Goal: Check status: Check status

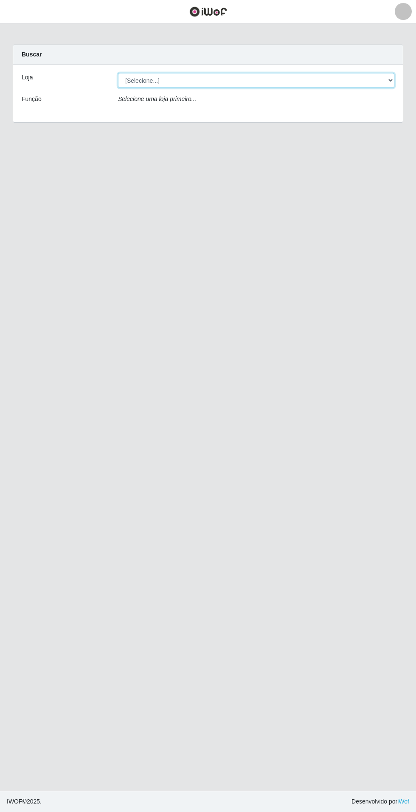
click at [233, 77] on select "[Selecione...] Atacado Vem - Loja 31 [GEOGRAPHIC_DATA]" at bounding box center [256, 80] width 276 height 15
select select "437"
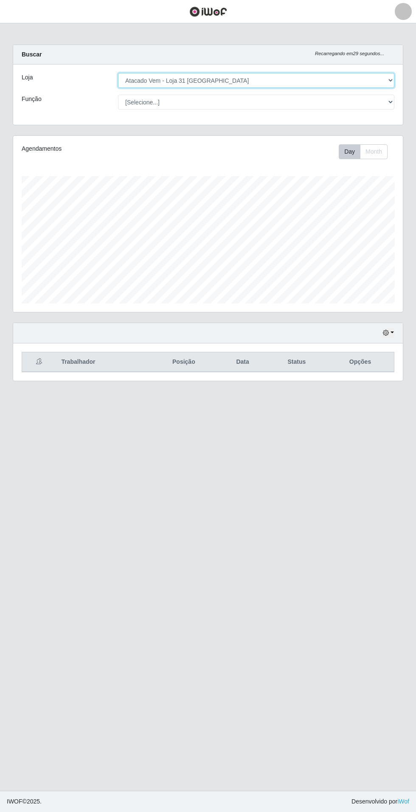
scroll to position [176, 390]
click at [392, 331] on button "button" at bounding box center [388, 333] width 12 height 10
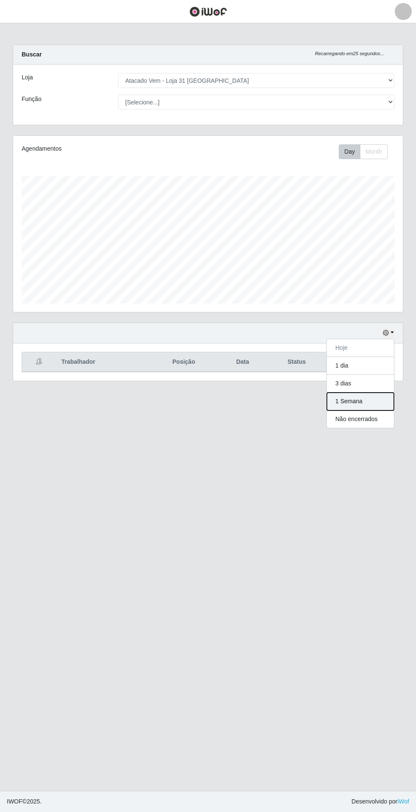
click at [386, 403] on button "1 Semana" at bounding box center [360, 402] width 67 height 18
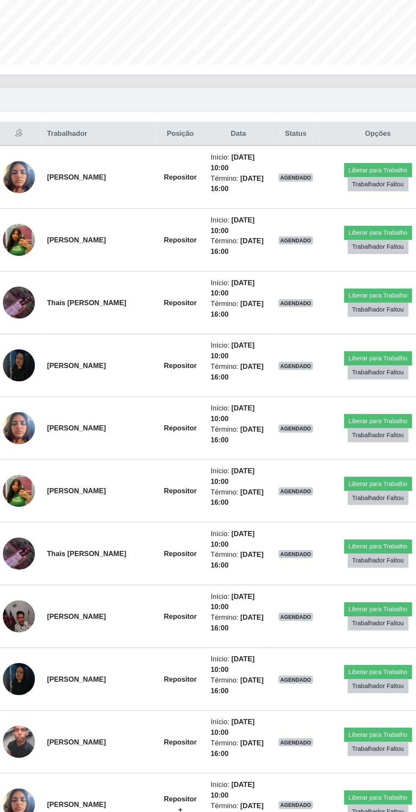
scroll to position [183, 0]
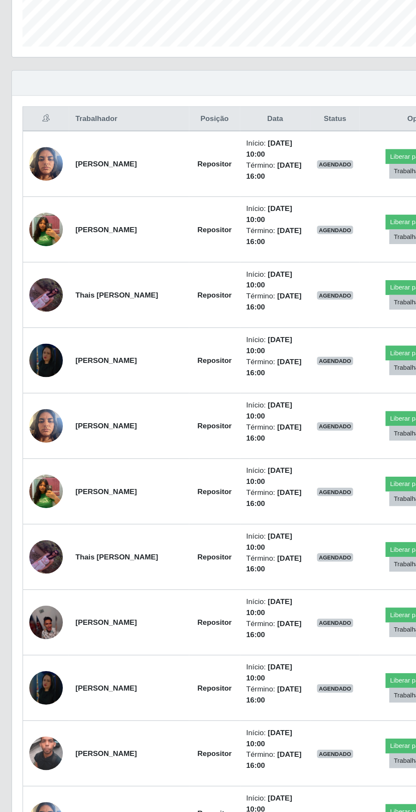
click at [41, 261] on img at bounding box center [40, 268] width 27 height 35
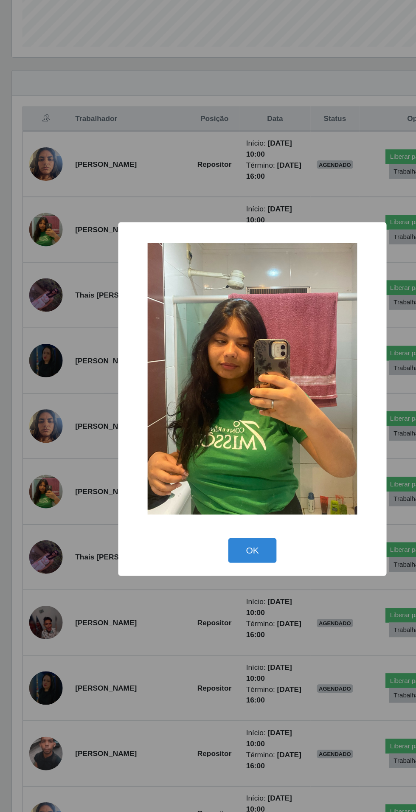
click at [73, 457] on div "× OK Cancel" at bounding box center [208, 406] width 416 height 812
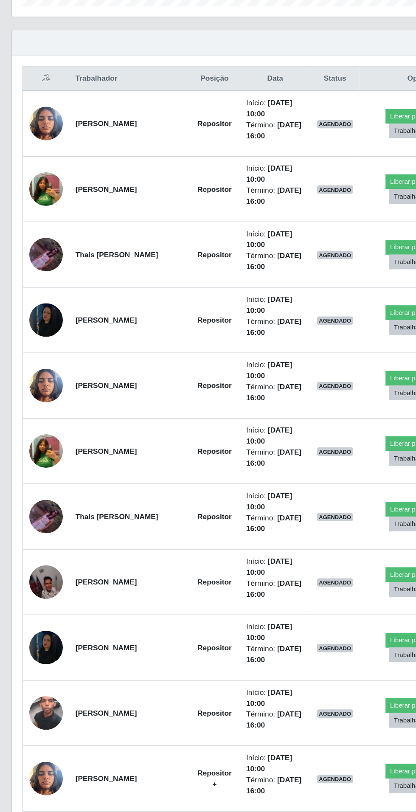
click at [41, 368] on img at bounding box center [40, 374] width 27 height 27
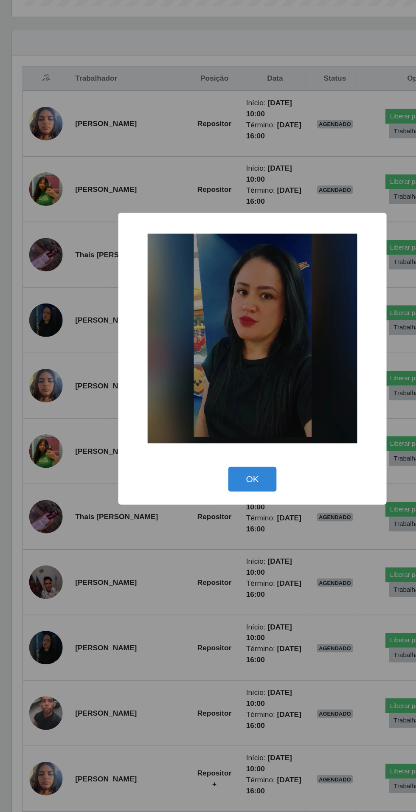
click at [137, 609] on div "× OK Cancel" at bounding box center [208, 406] width 416 height 812
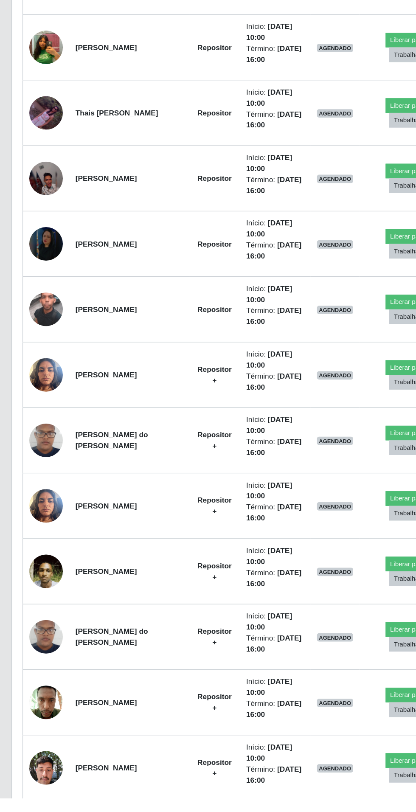
scroll to position [466, 0]
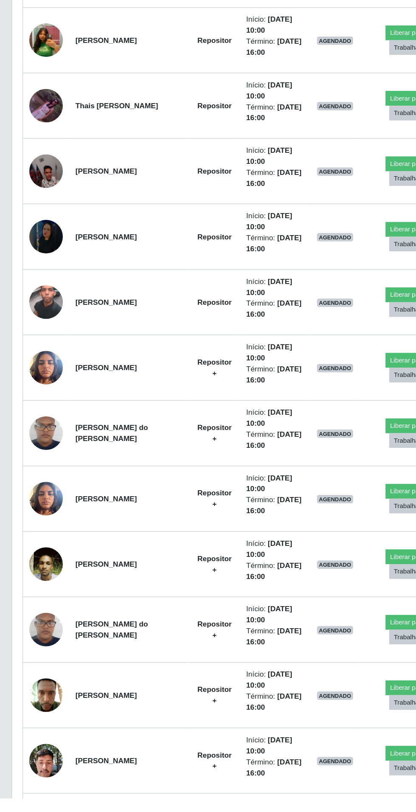
click at [42, 408] on img at bounding box center [40, 410] width 27 height 48
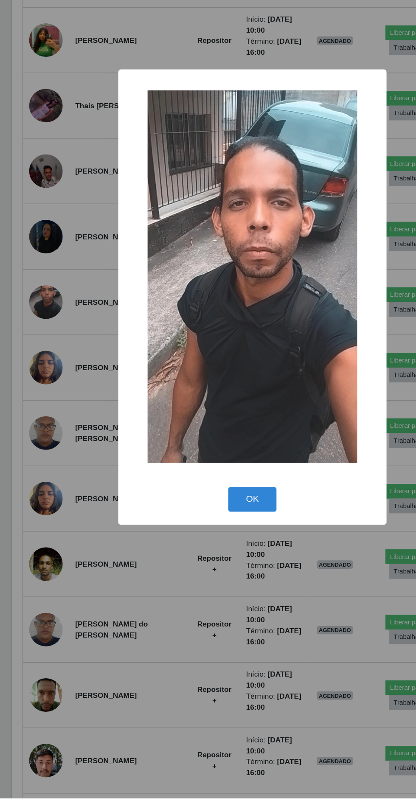
click at [64, 586] on div "× OK Cancel" at bounding box center [208, 406] width 416 height 812
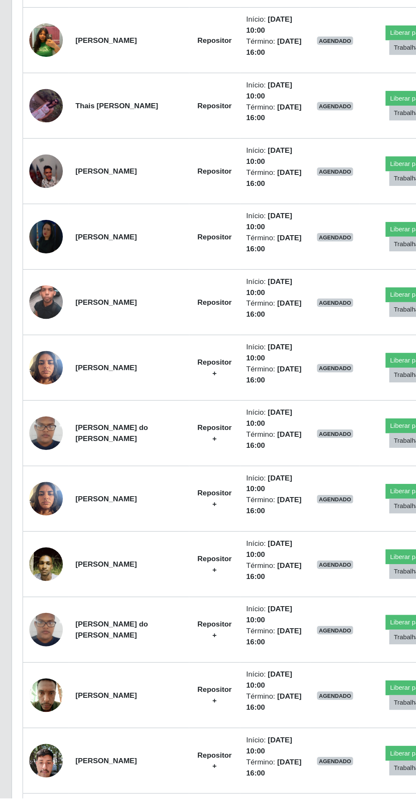
click at [34, 292] on img at bounding box center [40, 304] width 27 height 28
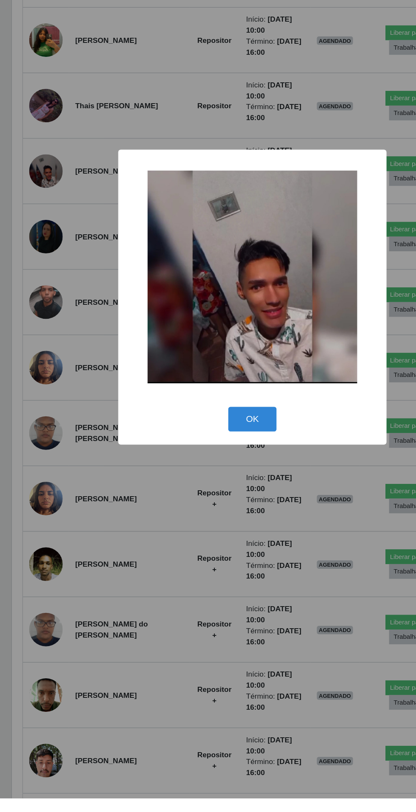
click at [117, 662] on div "× OK Cancel" at bounding box center [208, 406] width 416 height 812
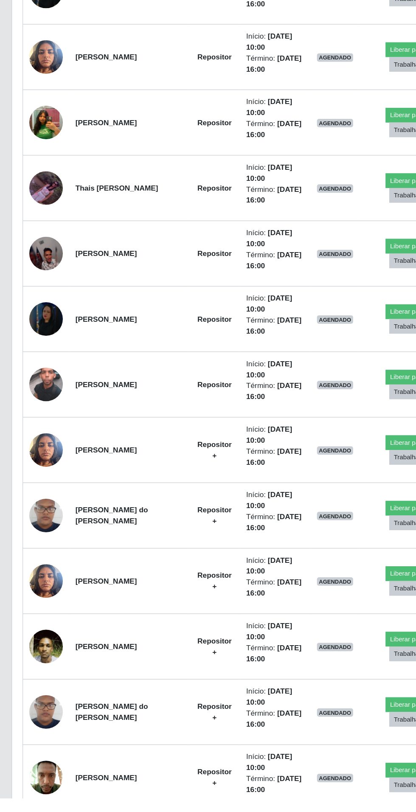
scroll to position [598, 0]
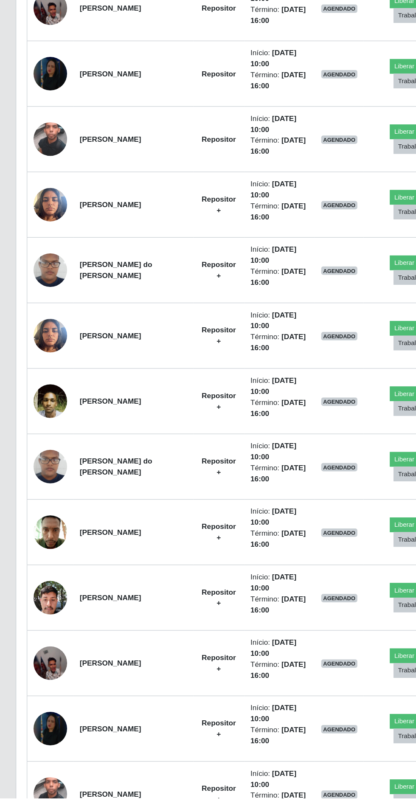
click at [45, 742] on img at bounding box center [40, 755] width 27 height 27
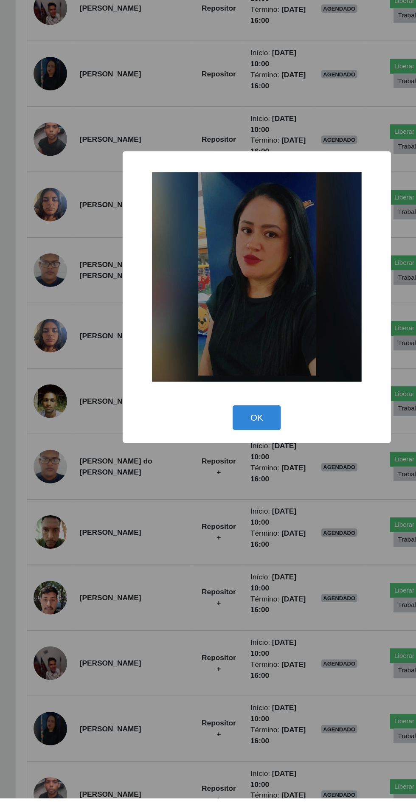
click at [142, 682] on div "× OK Cancel" at bounding box center [208, 406] width 416 height 812
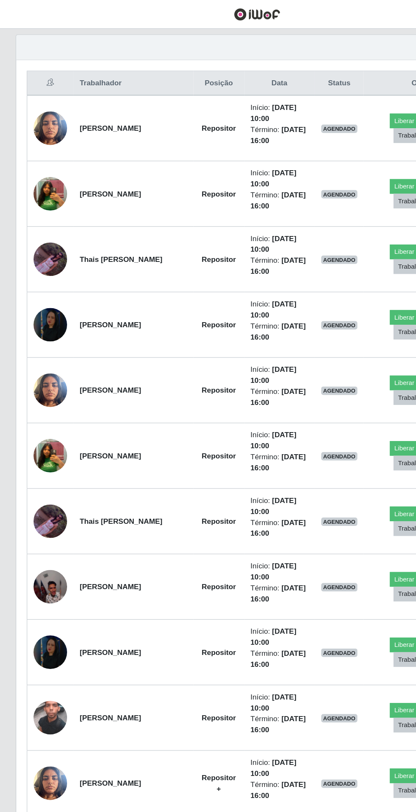
scroll to position [0, 0]
